Goal: Task Accomplishment & Management: Manage account settings

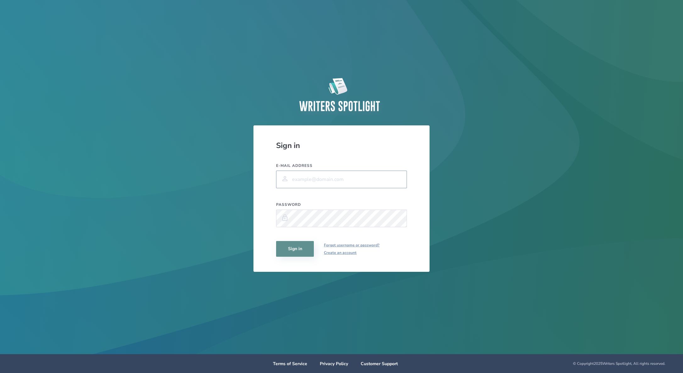
type input "[EMAIL_ADDRESS][DOMAIN_NAME]"
click at [299, 248] on button "Sign in" at bounding box center [295, 249] width 38 height 16
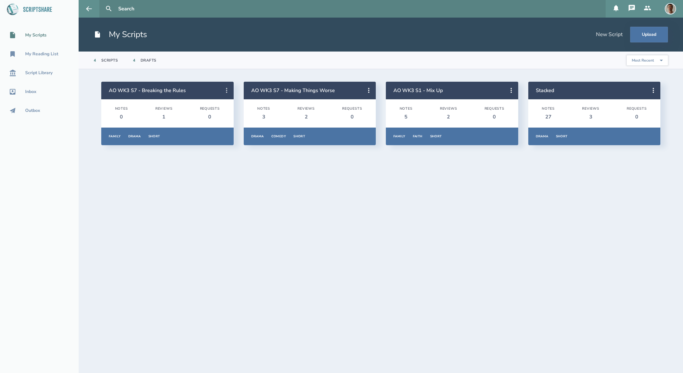
click at [225, 91] on icon at bounding box center [227, 91] width 8 height 8
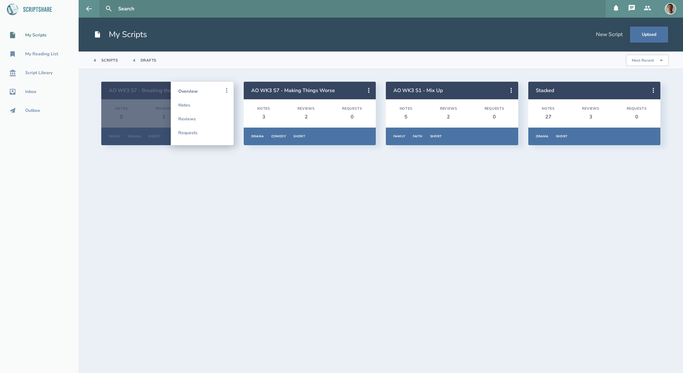
click at [192, 90] on link "Overview" at bounding box center [202, 91] width 48 height 14
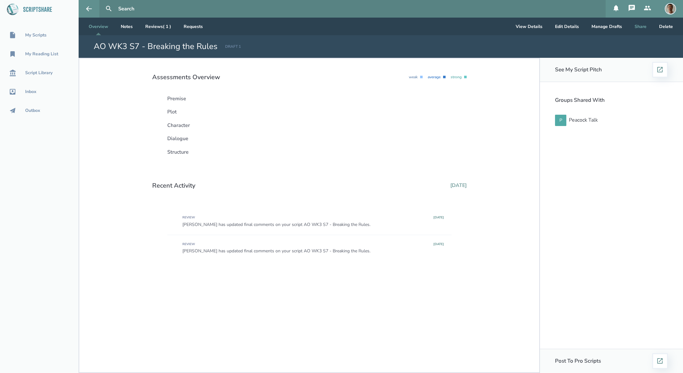
click at [645, 25] on button "Share" at bounding box center [641, 27] width 22 height 18
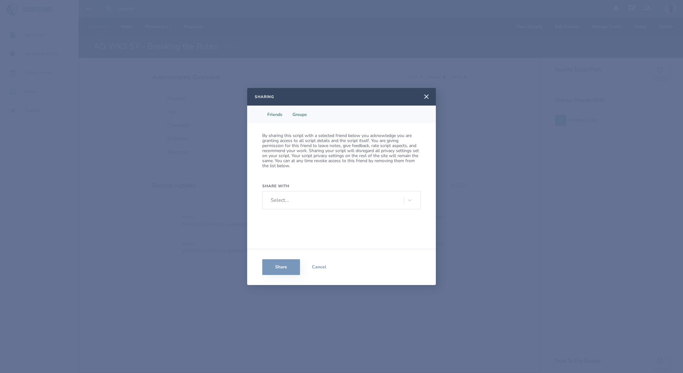
click at [299, 115] on li "Groups" at bounding box center [299, 115] width 25 height 18
click at [279, 114] on li "Friends" at bounding box center [274, 115] width 25 height 18
click at [410, 199] on div at bounding box center [409, 200] width 11 height 11
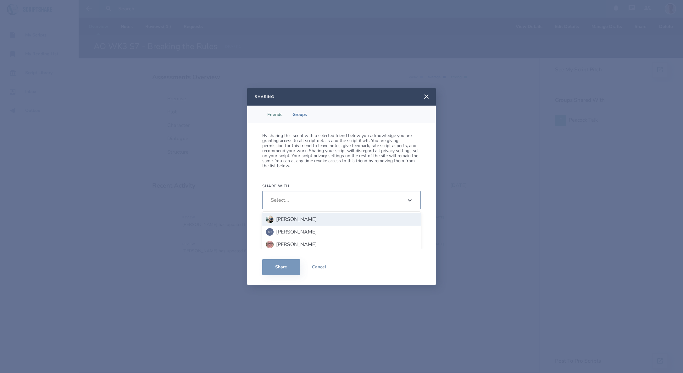
click at [396, 164] on p "By sharing this script with a selected friend below you acknowledge you are gra…" at bounding box center [341, 150] width 159 height 35
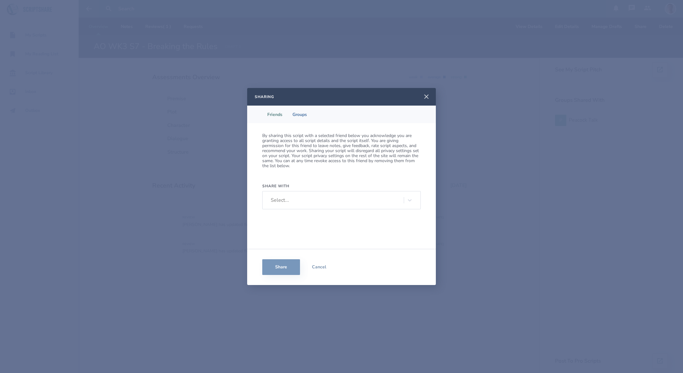
click at [424, 97] on icon at bounding box center [427, 97] width 8 height 8
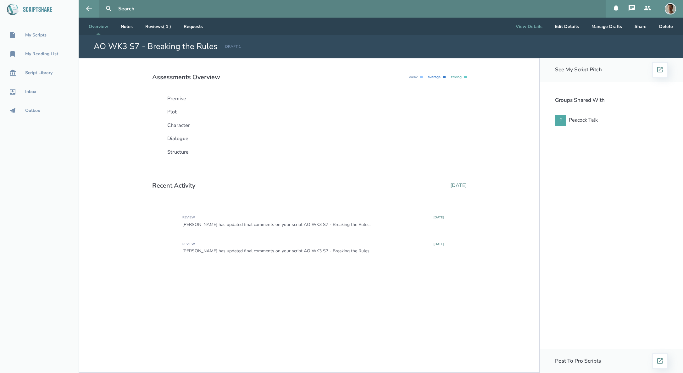
click at [521, 29] on button "View Details" at bounding box center [529, 27] width 37 height 18
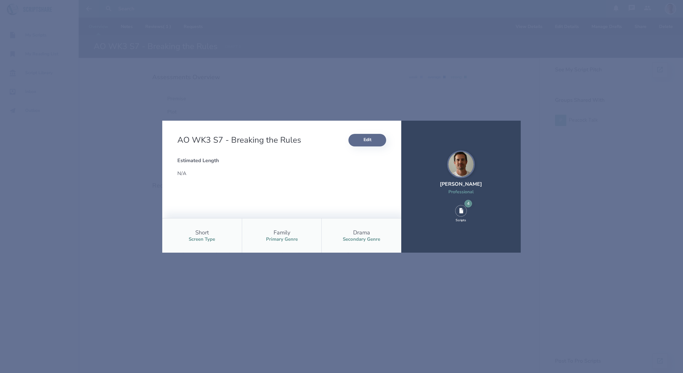
click at [375, 138] on button "Edit" at bounding box center [367, 140] width 38 height 13
select select "9"
select select "7"
select select "2"
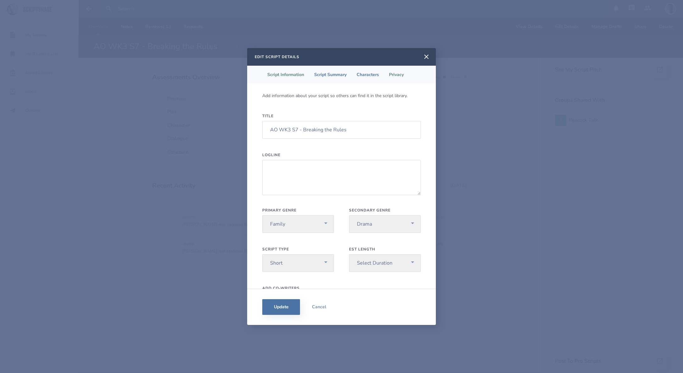
click at [396, 69] on li "Privacy" at bounding box center [396, 75] width 25 height 18
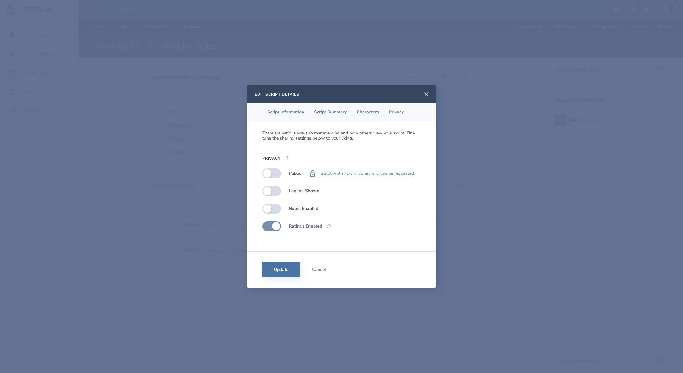
click at [425, 94] on icon at bounding box center [427, 95] width 8 height 8
select select "9"
select select "7"
select select "2"
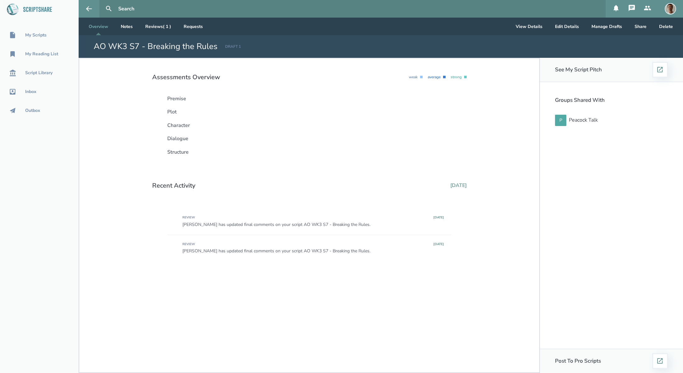
click at [101, 26] on link "Overview" at bounding box center [99, 27] width 30 height 18
click at [41, 33] on div "My Scripts" at bounding box center [35, 35] width 21 height 5
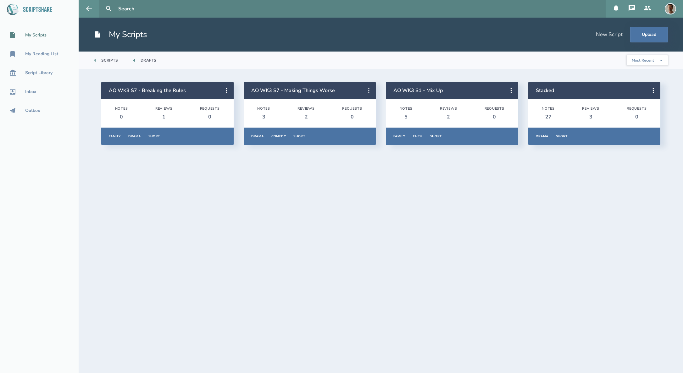
click at [365, 90] on icon at bounding box center [369, 91] width 8 height 8
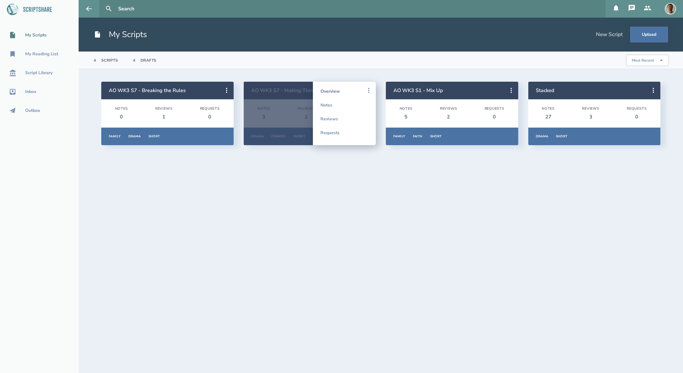
click at [336, 88] on link "Overview" at bounding box center [344, 91] width 48 height 14
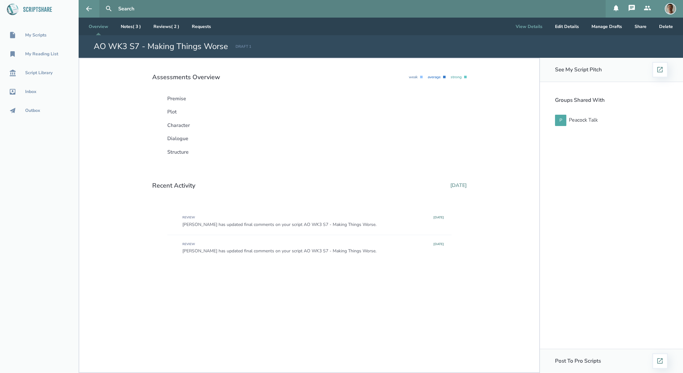
click at [533, 24] on button "View Details" at bounding box center [529, 27] width 37 height 18
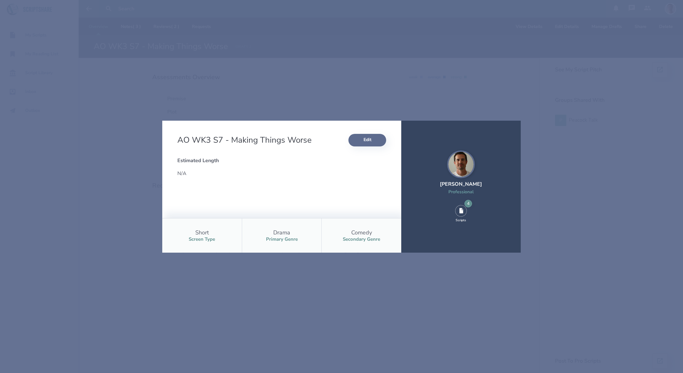
click at [377, 138] on button "Edit" at bounding box center [367, 140] width 38 height 13
select select "7"
select select "5"
select select "2"
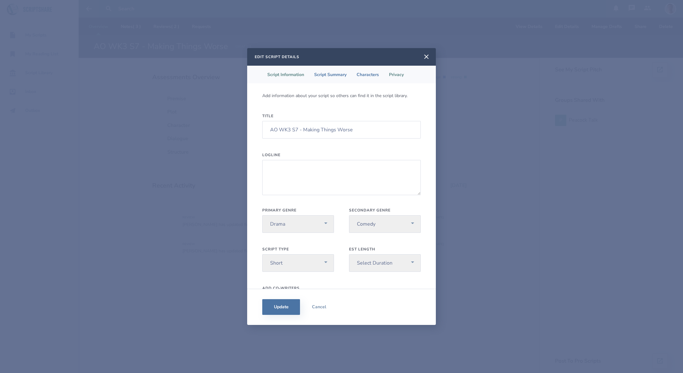
click at [403, 79] on li "Privacy" at bounding box center [396, 75] width 25 height 18
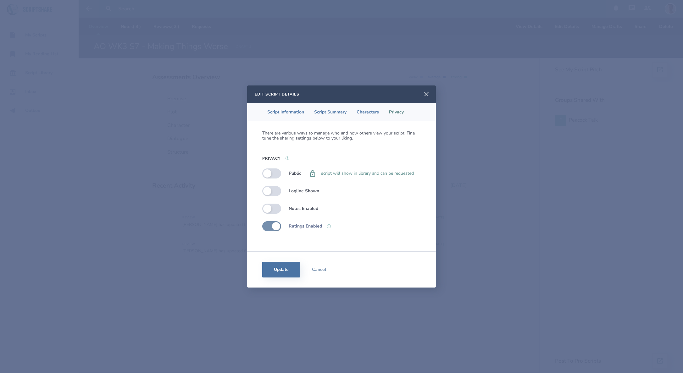
click at [426, 94] on icon at bounding box center [426, 94] width 4 height 4
select select "7"
select select "5"
select select "2"
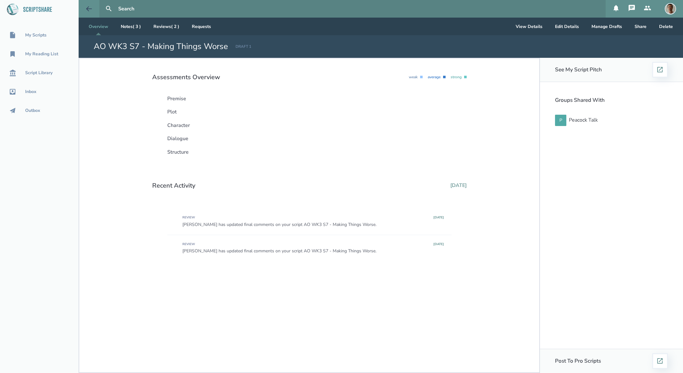
click at [87, 8] on icon at bounding box center [89, 8] width 6 height 5
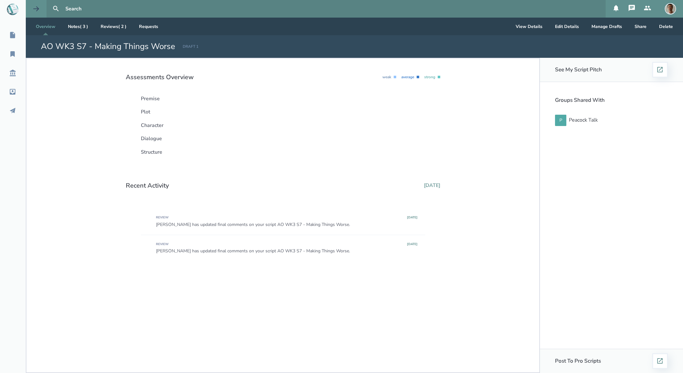
click at [37, 10] on icon at bounding box center [36, 8] width 6 height 5
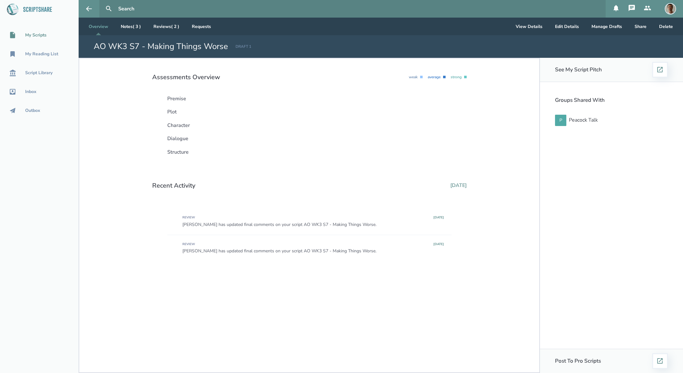
click at [39, 33] on div "My Scripts" at bounding box center [35, 35] width 21 height 5
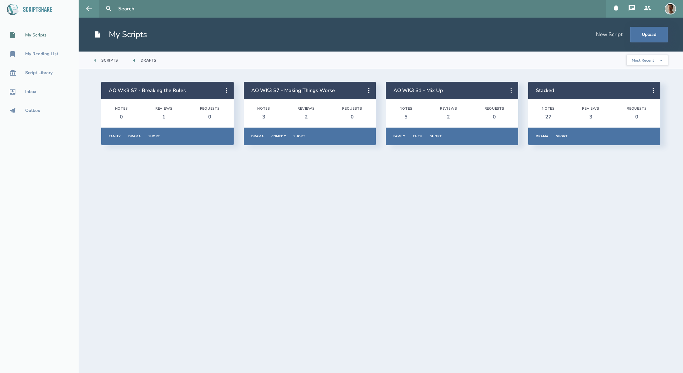
click at [508, 92] on icon at bounding box center [512, 91] width 8 height 8
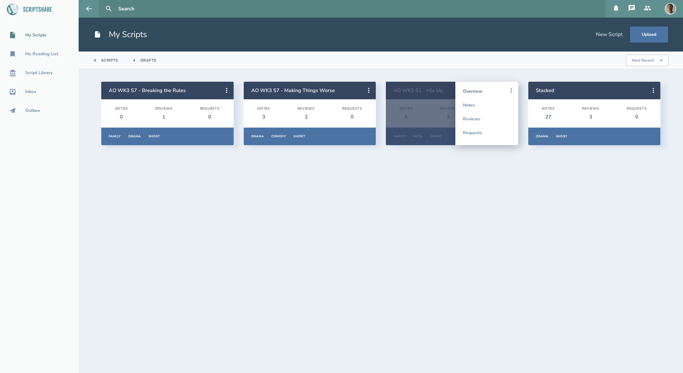
click at [474, 91] on link "Overview" at bounding box center [487, 91] width 48 height 14
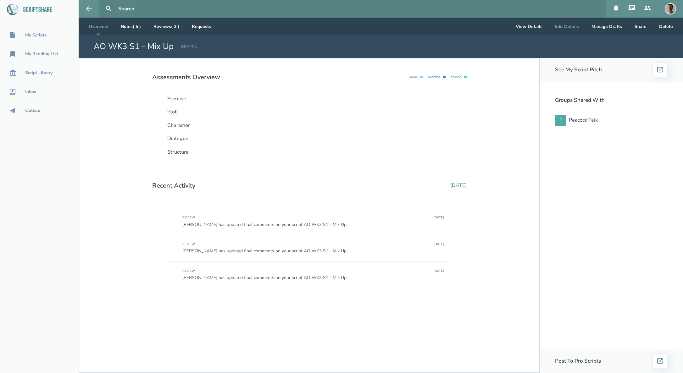
click at [562, 27] on button "Edit Details" at bounding box center [567, 27] width 34 height 18
select select "9"
select select "8"
select select "2"
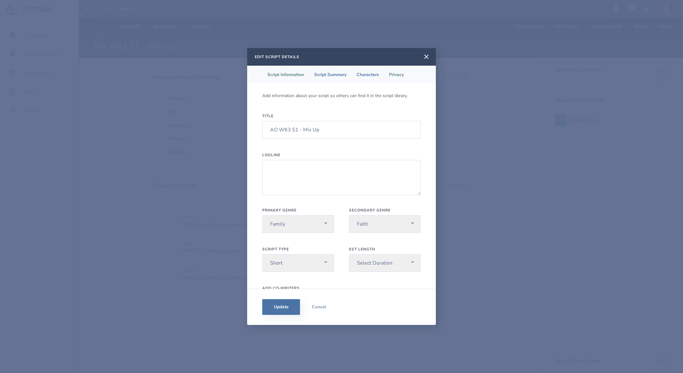
click at [400, 70] on li "Privacy" at bounding box center [396, 75] width 25 height 18
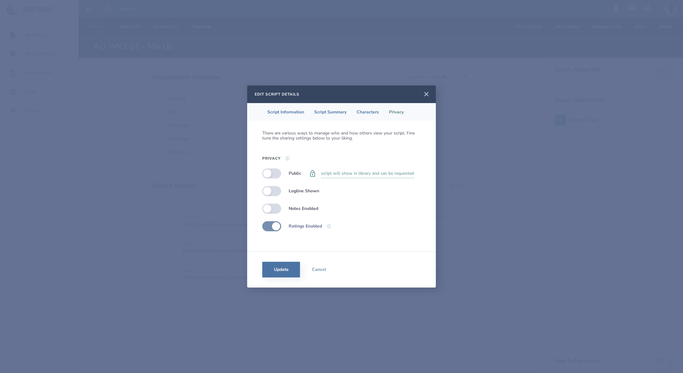
click at [427, 93] on icon at bounding box center [427, 95] width 8 height 8
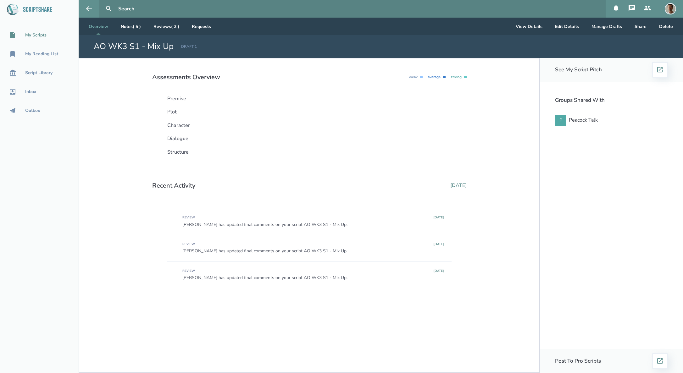
click at [30, 34] on div "My Scripts" at bounding box center [35, 35] width 21 height 5
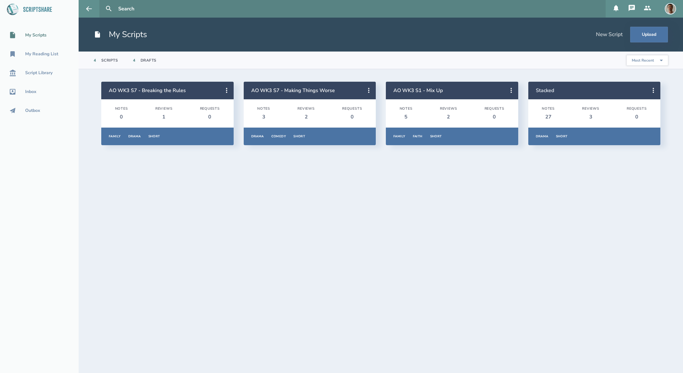
click at [548, 91] on link "Stacked" at bounding box center [545, 90] width 18 height 7
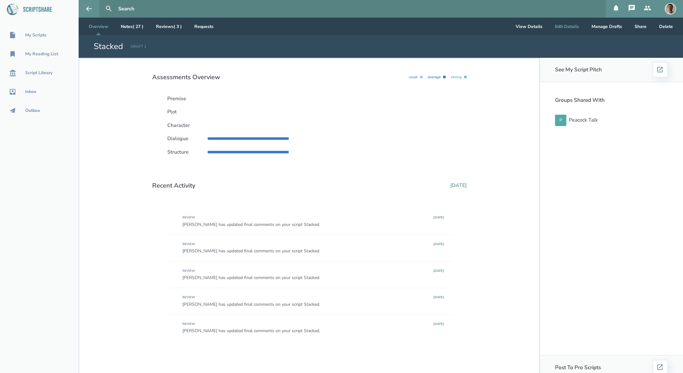
click at [557, 29] on button "Edit Details" at bounding box center [567, 27] width 34 height 18
select select "7"
select select "2"
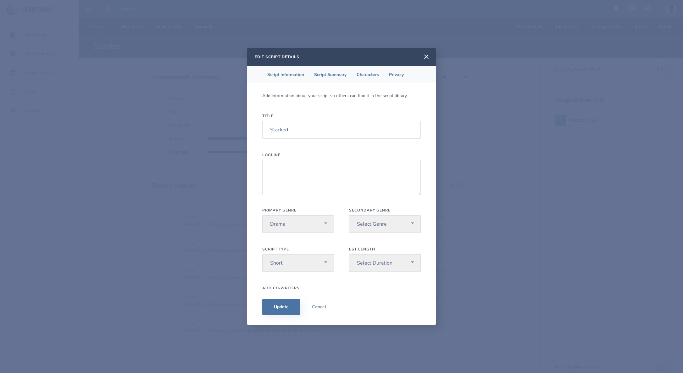
click at [403, 79] on li "Privacy" at bounding box center [396, 75] width 25 height 18
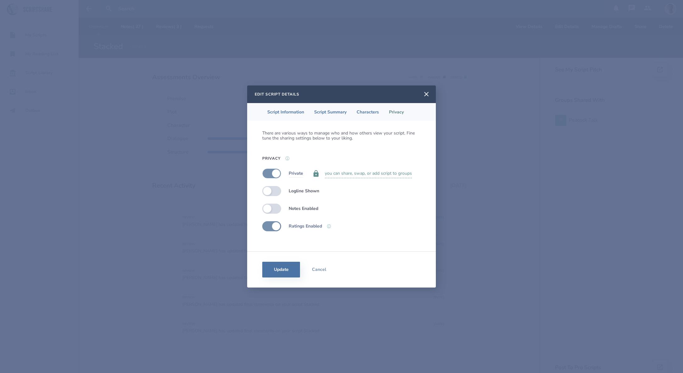
click at [274, 173] on label at bounding box center [271, 174] width 19 height 10
checkbox input "true"
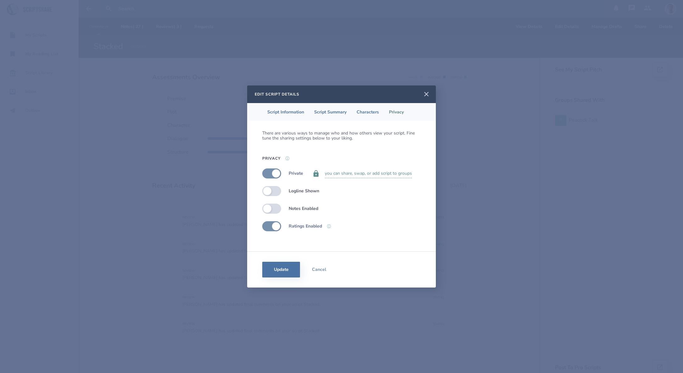
click at [426, 97] on icon at bounding box center [427, 95] width 8 height 8
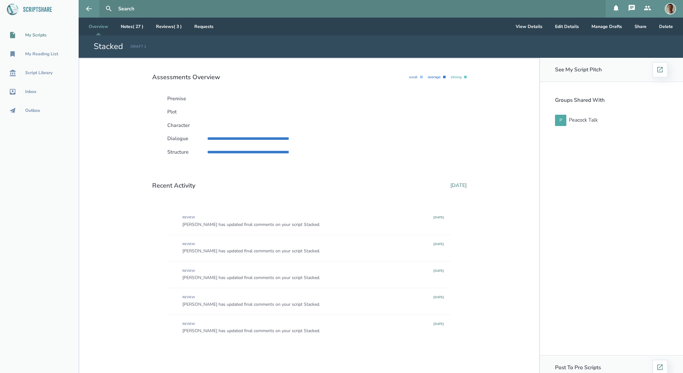
click at [44, 33] on div "My Scripts" at bounding box center [35, 35] width 21 height 5
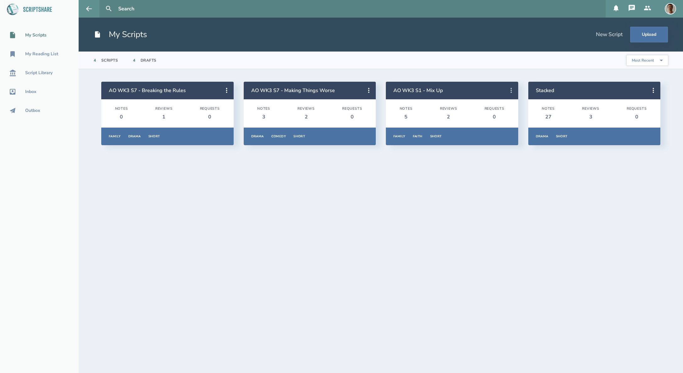
click at [512, 89] on icon at bounding box center [512, 91] width 8 height 8
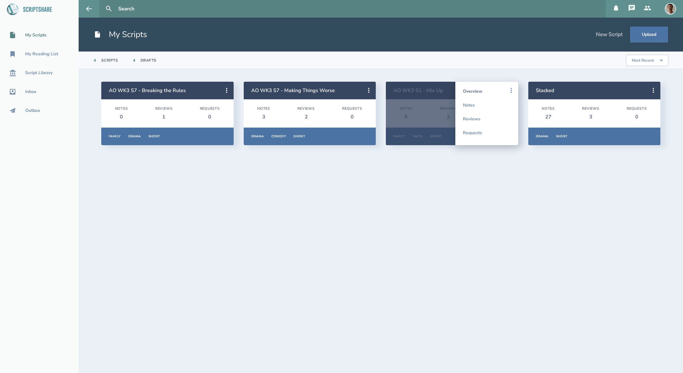
click at [492, 89] on link "Overview" at bounding box center [487, 91] width 48 height 14
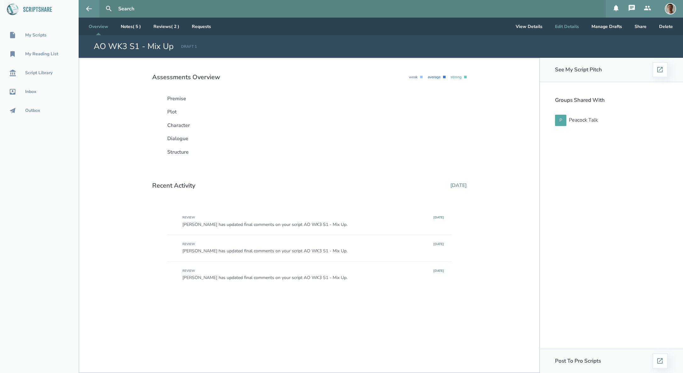
click at [560, 26] on button "Edit Details" at bounding box center [567, 27] width 34 height 18
select select "9"
select select "8"
select select "2"
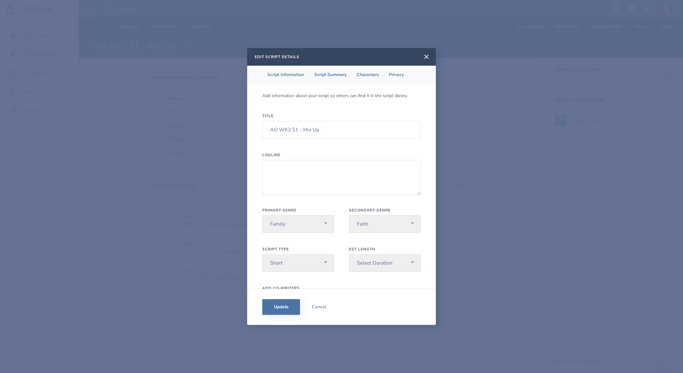
click at [403, 75] on li "Privacy" at bounding box center [396, 75] width 25 height 18
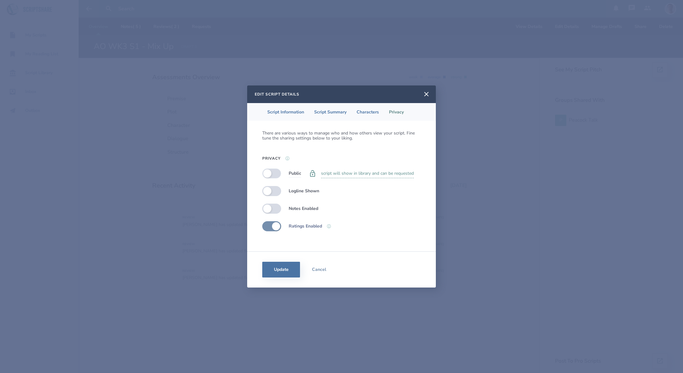
click at [271, 172] on label at bounding box center [271, 174] width 19 height 10
checkbox input "true"
click at [284, 272] on button "Update" at bounding box center [281, 270] width 38 height 16
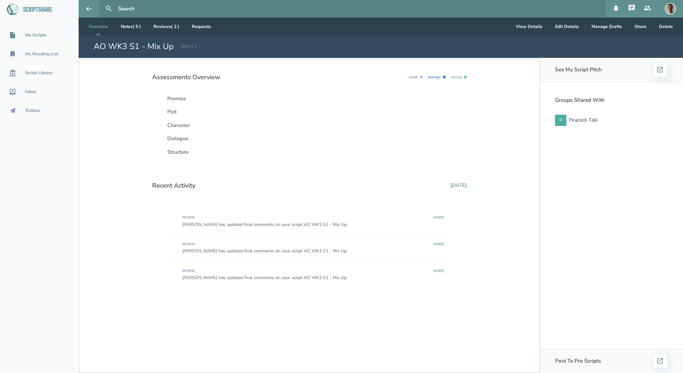
click at [29, 37] on div "My Scripts" at bounding box center [35, 35] width 21 height 5
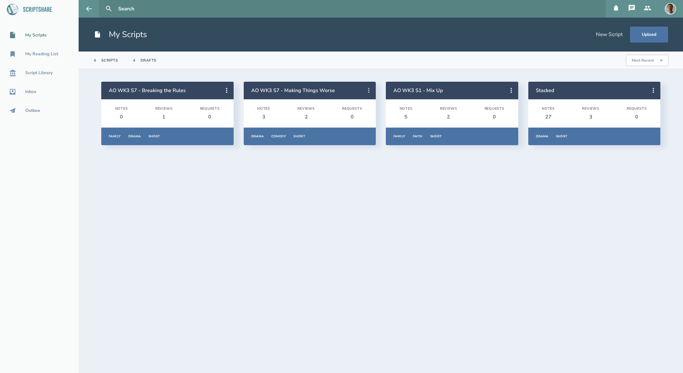
click at [364, 89] on button at bounding box center [369, 91] width 14 height 14
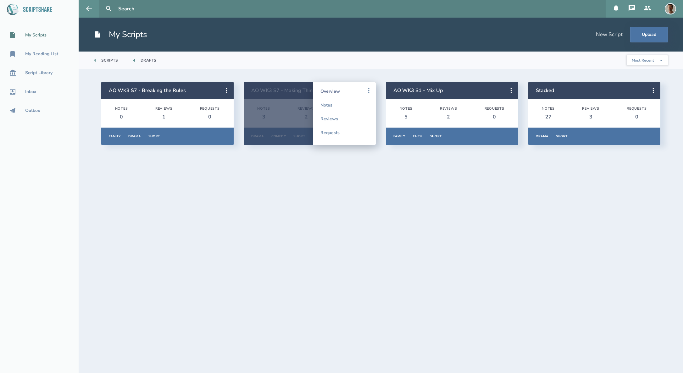
click at [345, 89] on link "Overview" at bounding box center [344, 91] width 48 height 14
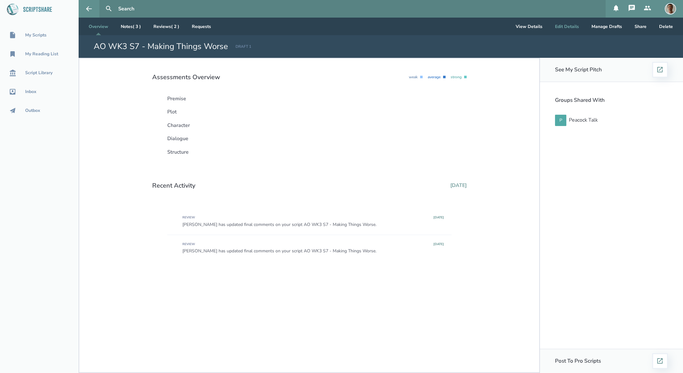
click at [573, 25] on button "Edit Details" at bounding box center [567, 27] width 34 height 18
select select "7"
select select "5"
select select "2"
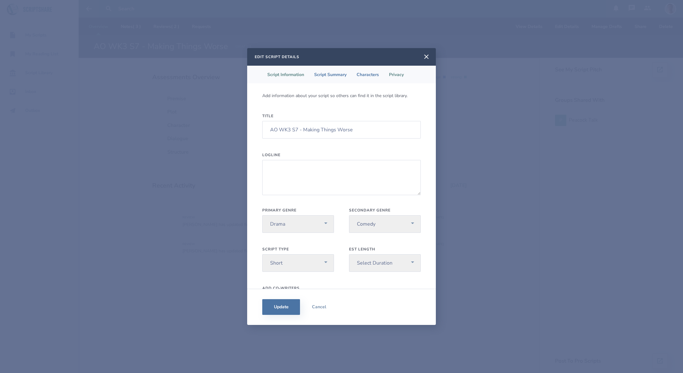
click at [392, 73] on li "Privacy" at bounding box center [396, 75] width 25 height 18
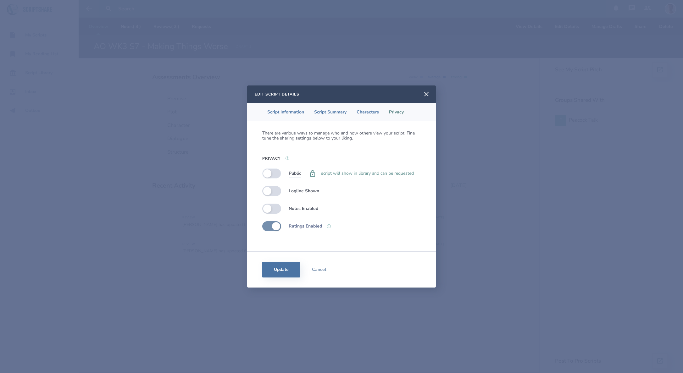
click at [274, 173] on label at bounding box center [271, 174] width 19 height 10
checkbox input "true"
click at [286, 270] on button "Update" at bounding box center [281, 270] width 38 height 16
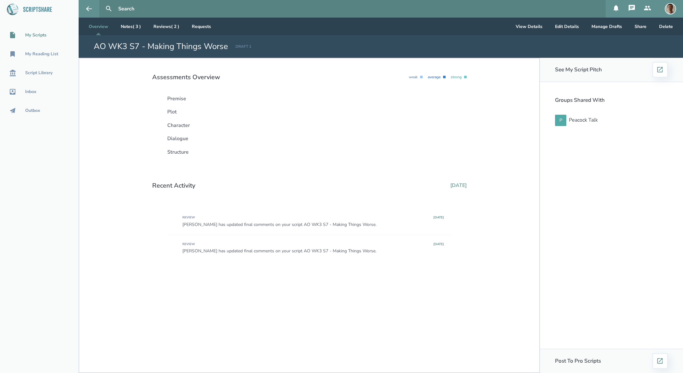
click at [42, 36] on div "My Scripts" at bounding box center [35, 35] width 21 height 5
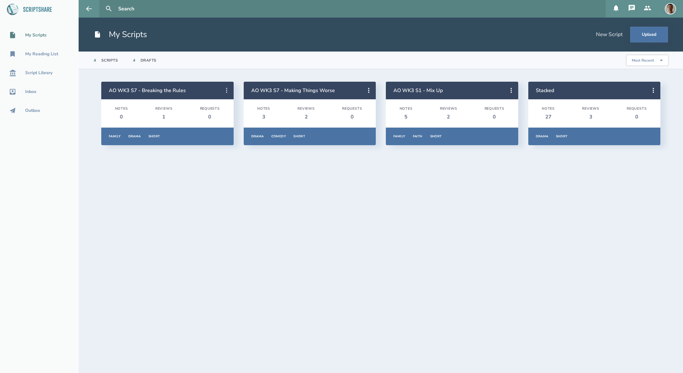
click at [223, 90] on icon at bounding box center [227, 91] width 8 height 8
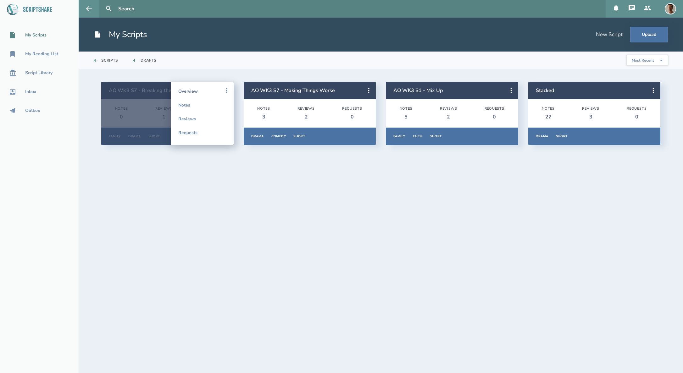
click at [211, 91] on link "Overview" at bounding box center [202, 91] width 48 height 14
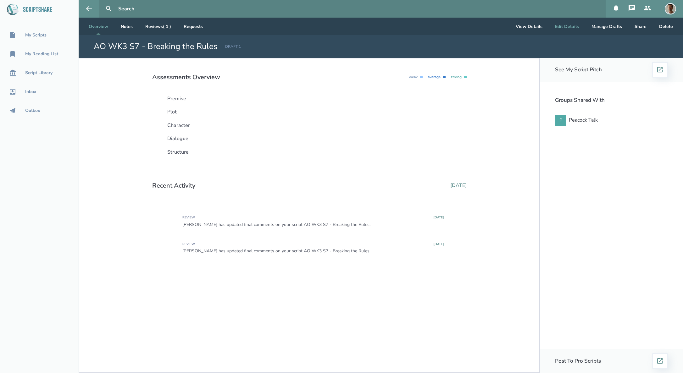
click at [555, 23] on button "Edit Details" at bounding box center [567, 27] width 34 height 18
select select "9"
select select "7"
select select "2"
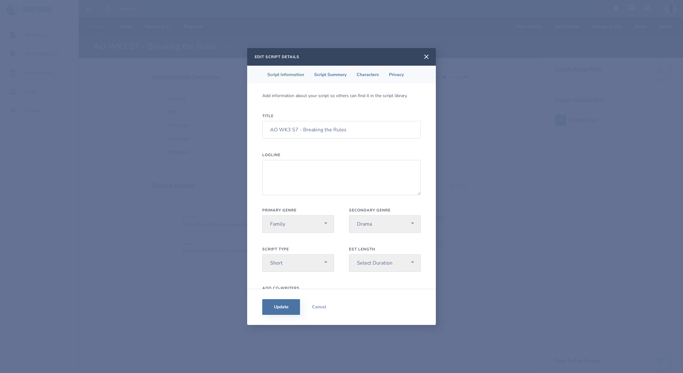
click at [399, 74] on li "Privacy" at bounding box center [396, 75] width 25 height 18
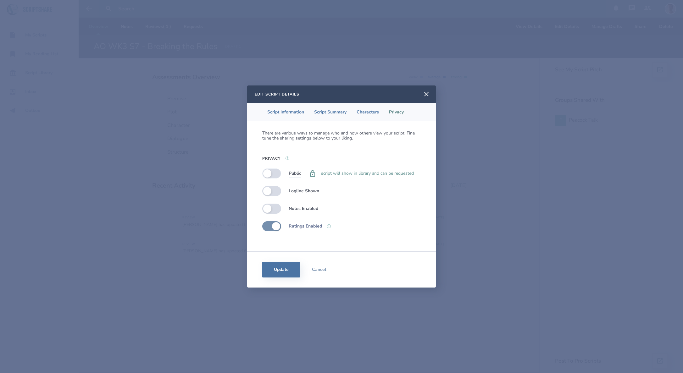
click at [275, 175] on label at bounding box center [271, 174] width 19 height 10
checkbox input "true"
click at [280, 271] on button "Update" at bounding box center [281, 270] width 38 height 16
